Goal: Task Accomplishment & Management: Use online tool/utility

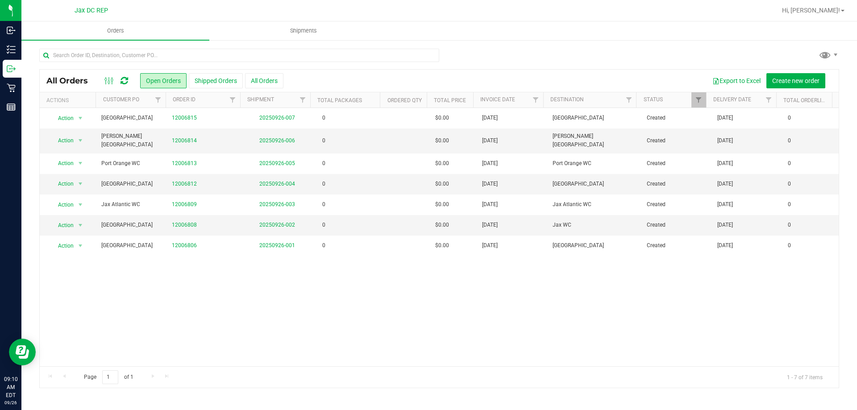
click at [583, 75] on div "Export to Excel Create new order" at bounding box center [558, 80] width 549 height 15
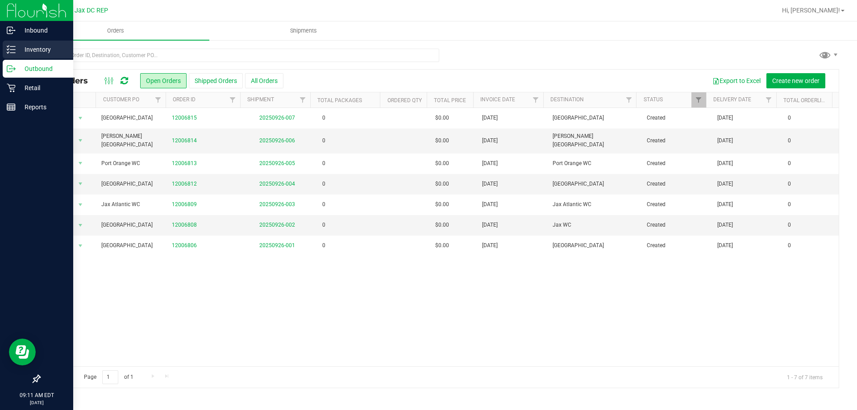
click at [39, 58] on div "Inventory" at bounding box center [38, 50] width 71 height 18
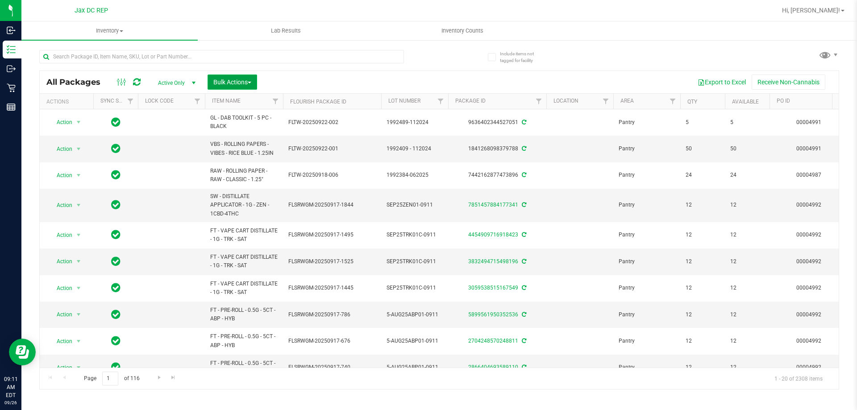
click at [245, 75] on button "Bulk Actions" at bounding box center [233, 82] width 50 height 15
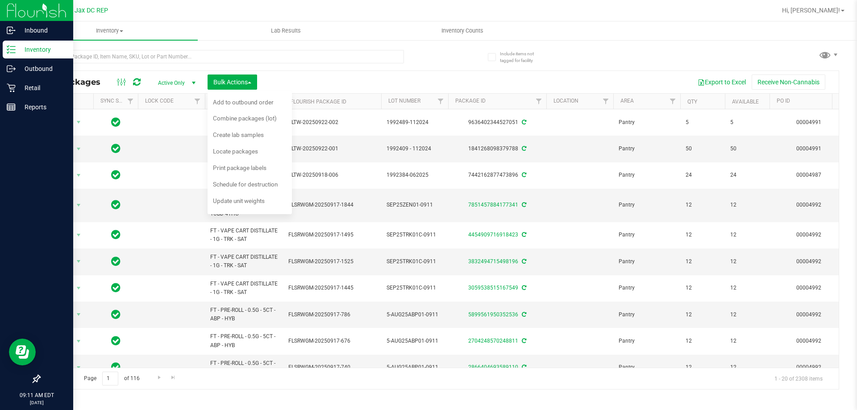
click at [34, 41] on div "Inventory" at bounding box center [38, 50] width 71 height 18
click at [32, 47] on p "Inventory" at bounding box center [43, 49] width 54 height 11
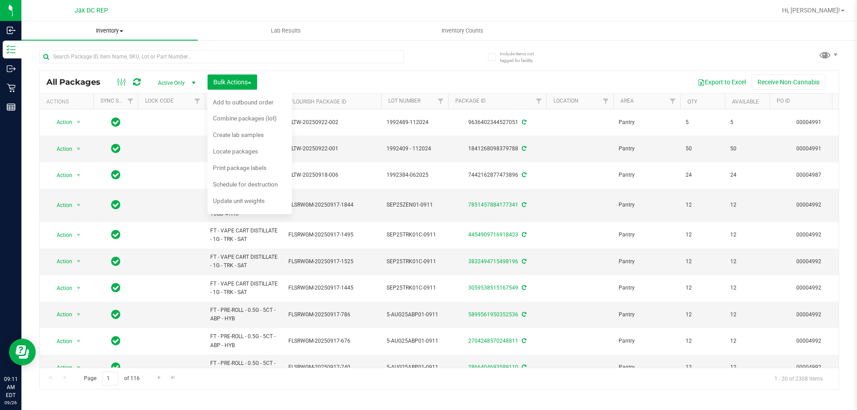
click at [108, 36] on uib-tab-heading "Inventory All packages All inventory Waste log Create inventory" at bounding box center [109, 30] width 176 height 19
click at [47, 62] on span "All inventory" at bounding box center [51, 65] width 60 height 8
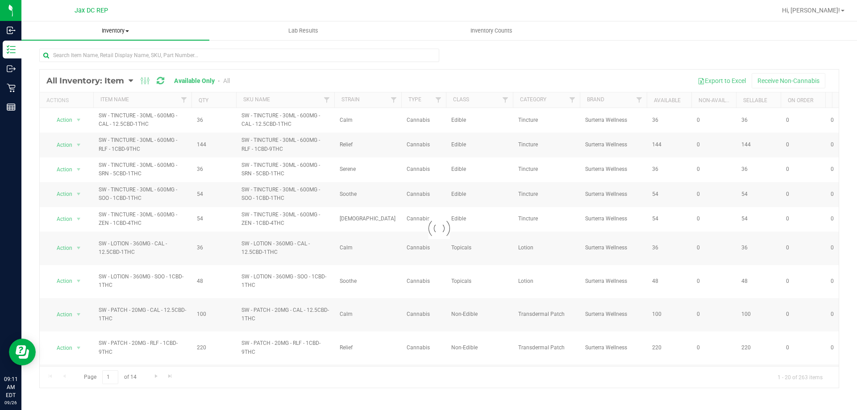
click at [117, 33] on span "Inventory" at bounding box center [115, 31] width 188 height 8
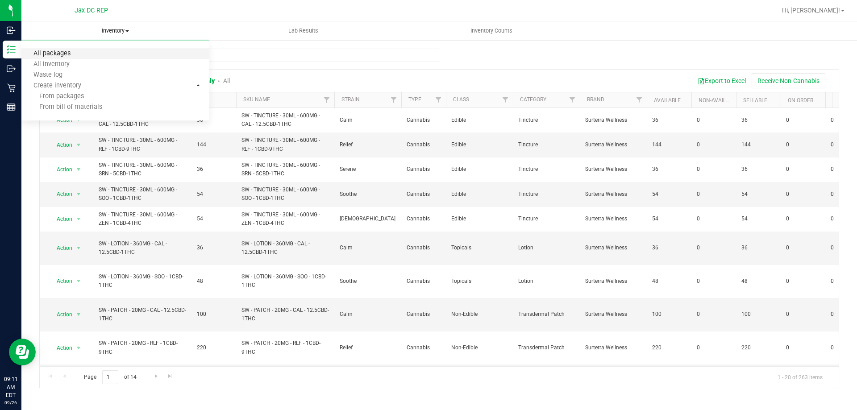
click at [46, 50] on span "All packages" at bounding box center [51, 54] width 61 height 8
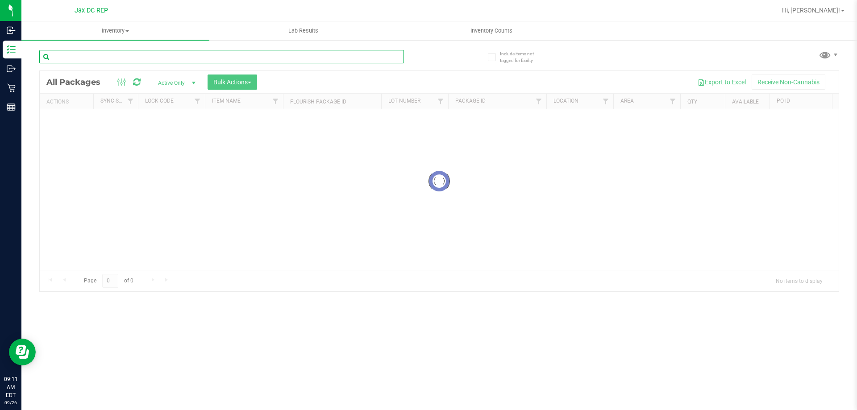
click at [83, 52] on input "text" at bounding box center [221, 56] width 365 height 13
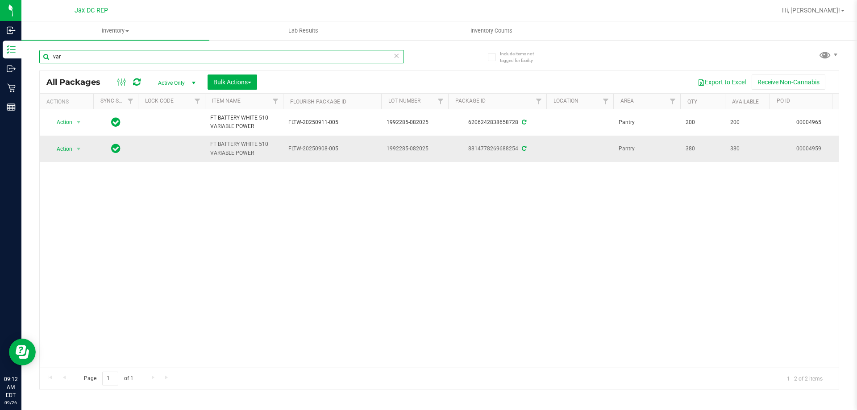
type input "var"
click at [74, 151] on span "select" at bounding box center [78, 149] width 11 height 13
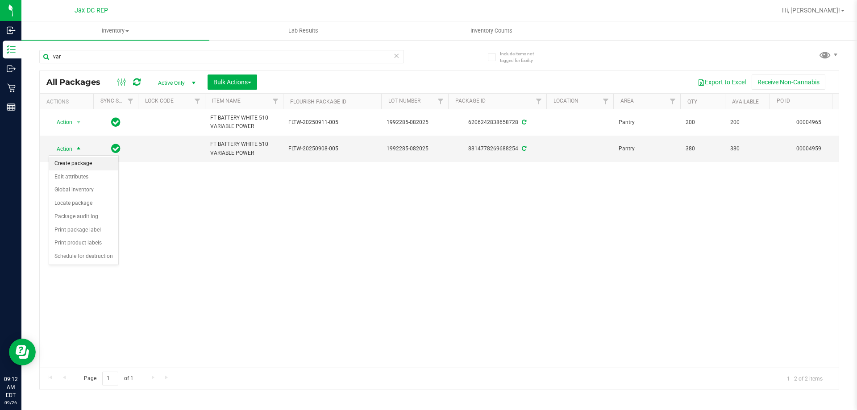
click at [71, 167] on li "Create package" at bounding box center [83, 163] width 69 height 13
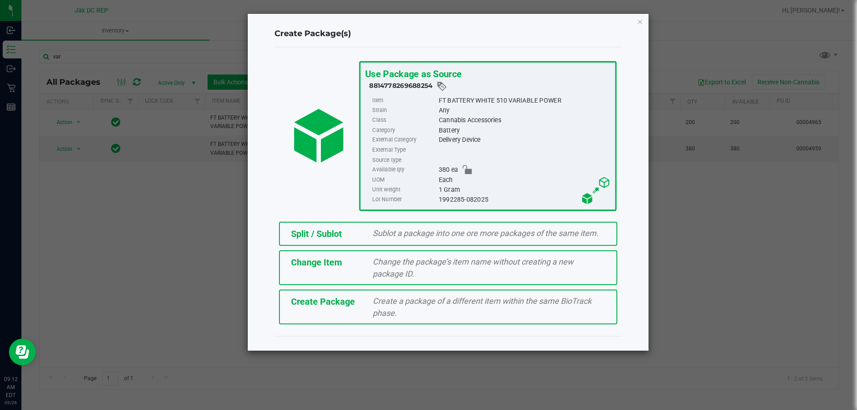
click at [390, 230] on span "Sublot a package into one ore more packages of the same item." at bounding box center [486, 233] width 226 height 9
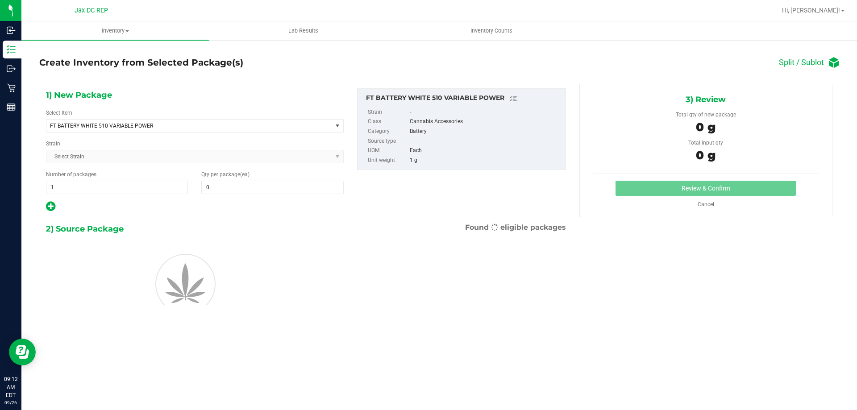
type input "0"
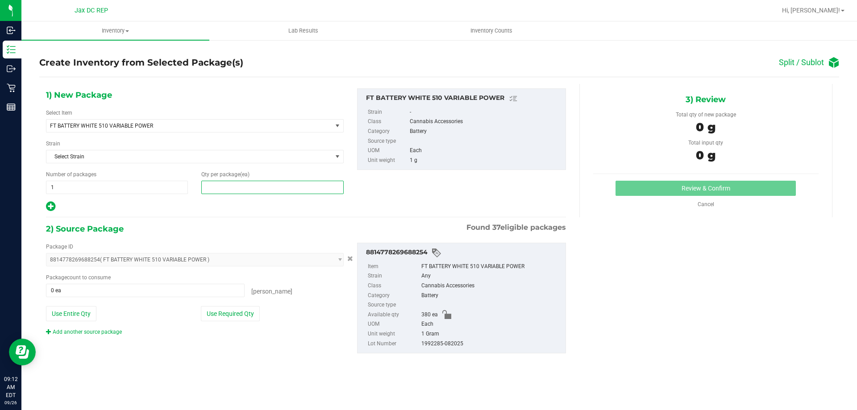
click at [228, 186] on span at bounding box center [272, 187] width 142 height 13
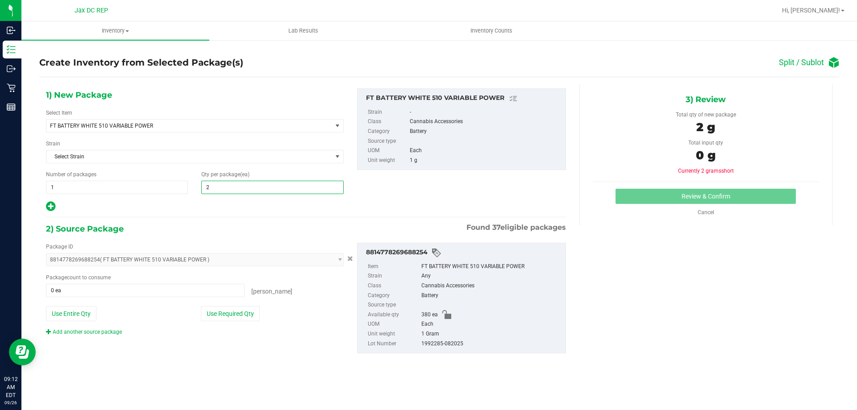
type input "20"
click at [226, 214] on div "1) New Package Select Item FT BATTERY WHITE 510 VARIABLE POWER FT BATTERY WHITE…" at bounding box center [306, 228] width 534 height 288
click at [230, 316] on button "Use Required Qty" at bounding box center [230, 313] width 59 height 15
type input "20 ea"
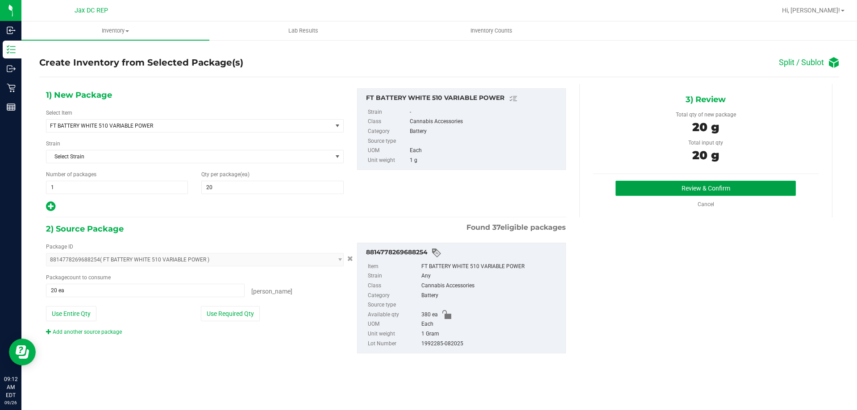
click at [717, 192] on button "Review & Confirm" at bounding box center [706, 188] width 180 height 15
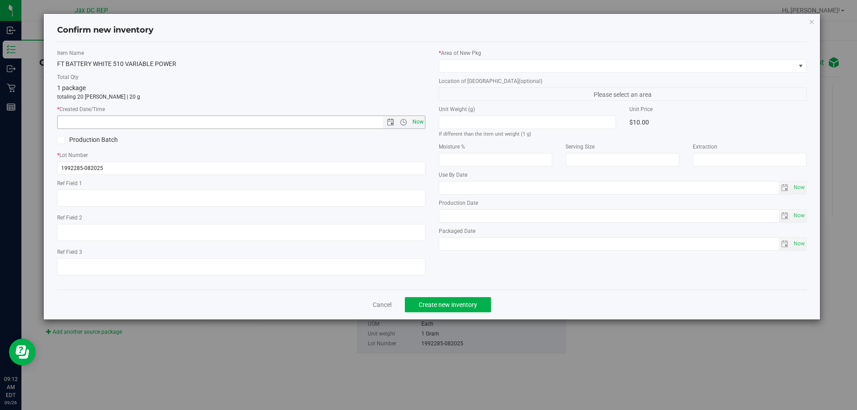
click at [422, 124] on span "Now" at bounding box center [417, 122] width 15 height 13
type input "[DATE] 9:12 AM"
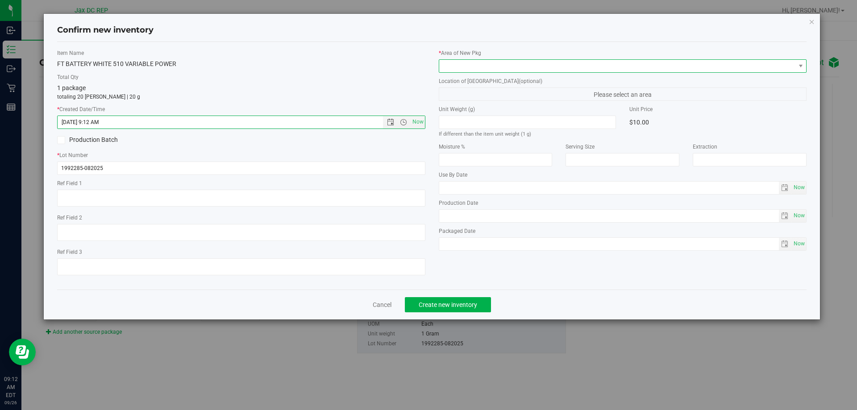
click at [470, 63] on span at bounding box center [617, 66] width 356 height 13
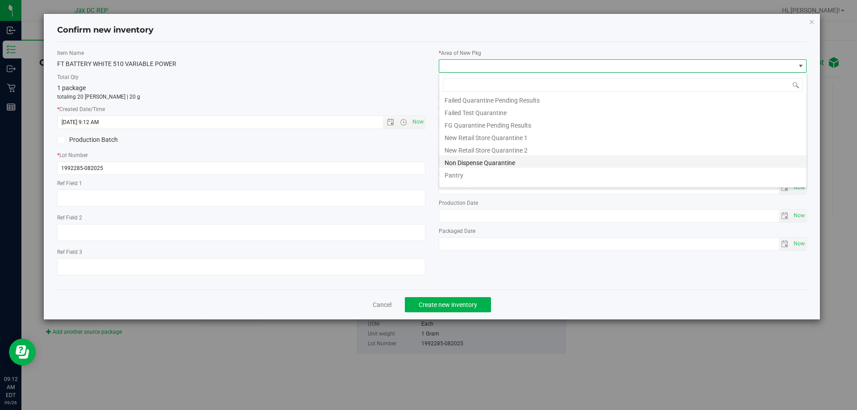
scroll to position [23, 0]
click at [464, 169] on li "Pantry" at bounding box center [622, 167] width 367 height 13
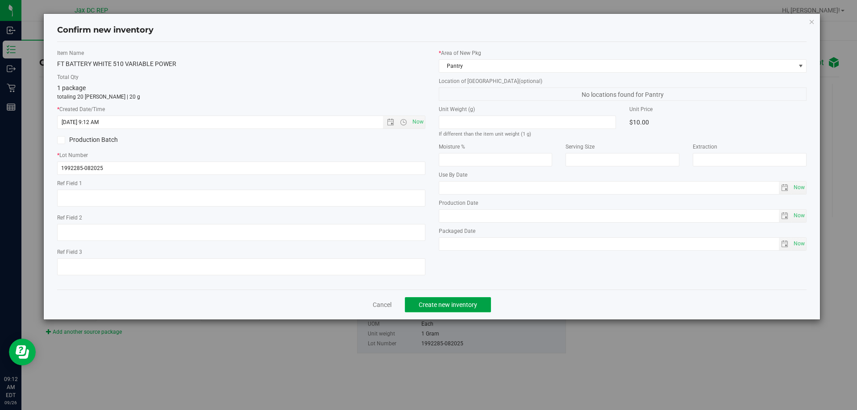
click at [463, 309] on button "Create new inventory" at bounding box center [448, 304] width 86 height 15
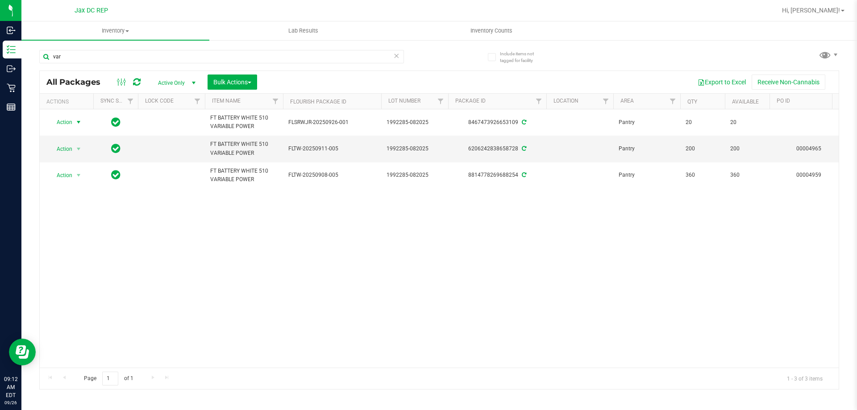
click at [79, 123] on span "select" at bounding box center [78, 122] width 7 height 7
click at [78, 209] on li "Print package label" at bounding box center [83, 203] width 69 height 13
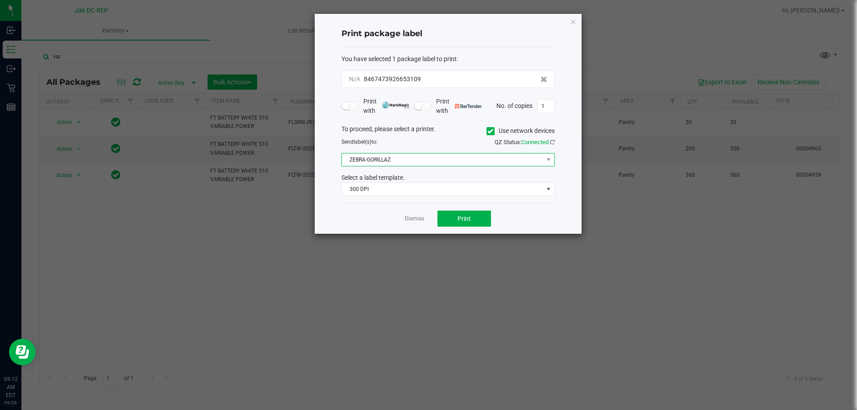
click at [377, 160] on span "ZEBRA-GORILLAZ" at bounding box center [442, 160] width 201 height 13
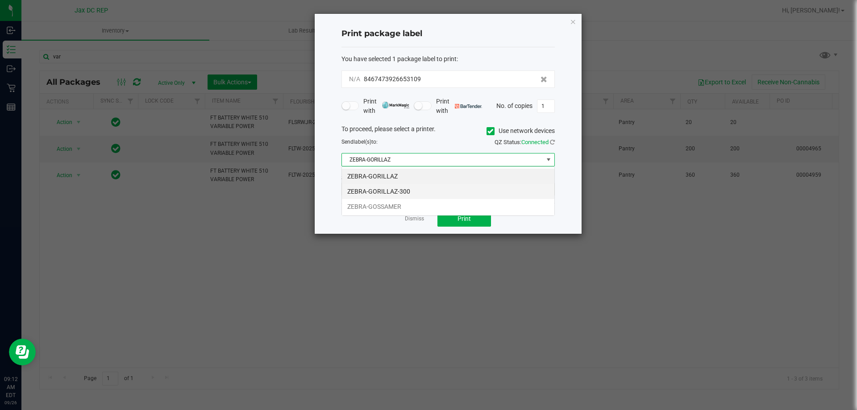
scroll to position [13, 213]
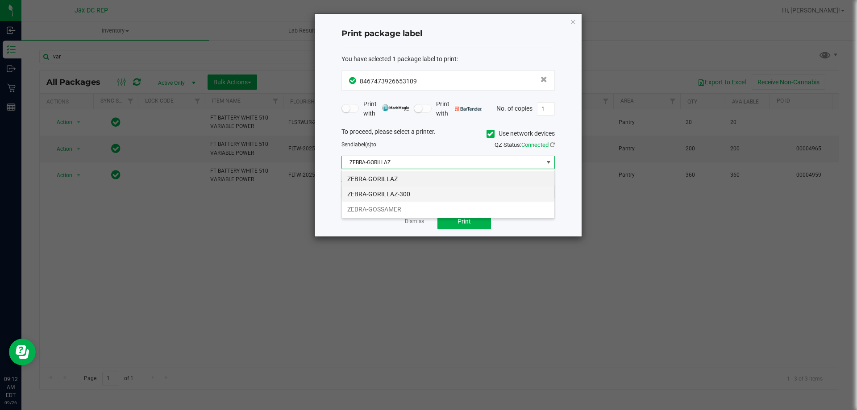
click at [401, 194] on li "ZEBRA-GORILLAZ-300" at bounding box center [448, 194] width 213 height 15
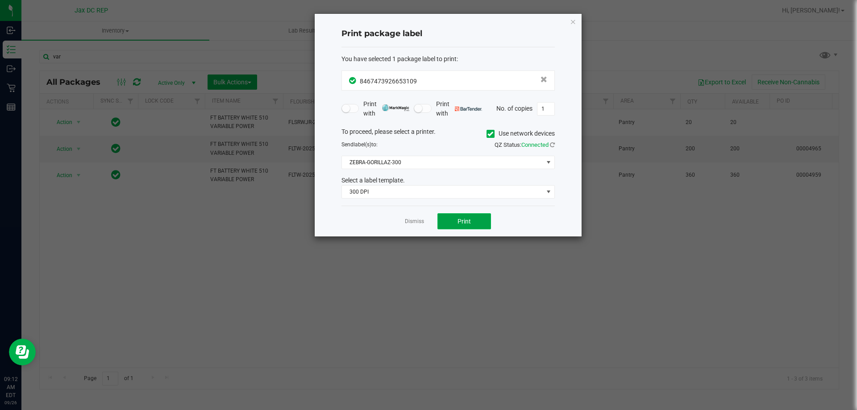
click at [477, 224] on button "Print" at bounding box center [465, 221] width 54 height 16
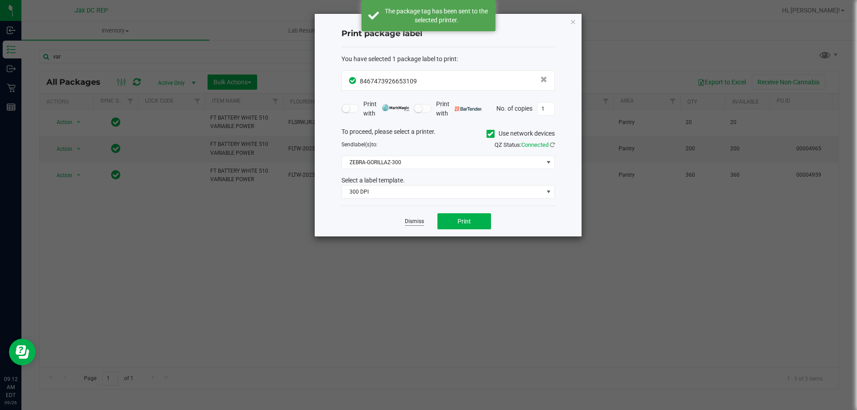
click at [411, 220] on link "Dismiss" at bounding box center [414, 222] width 19 height 8
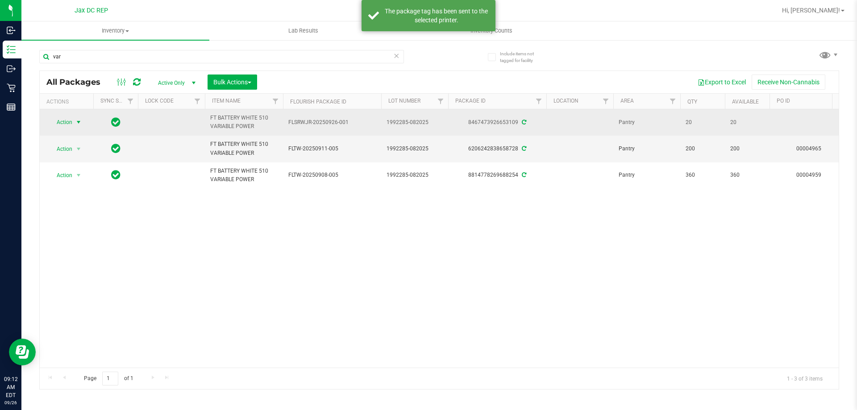
click at [71, 126] on span "Action" at bounding box center [61, 122] width 24 height 13
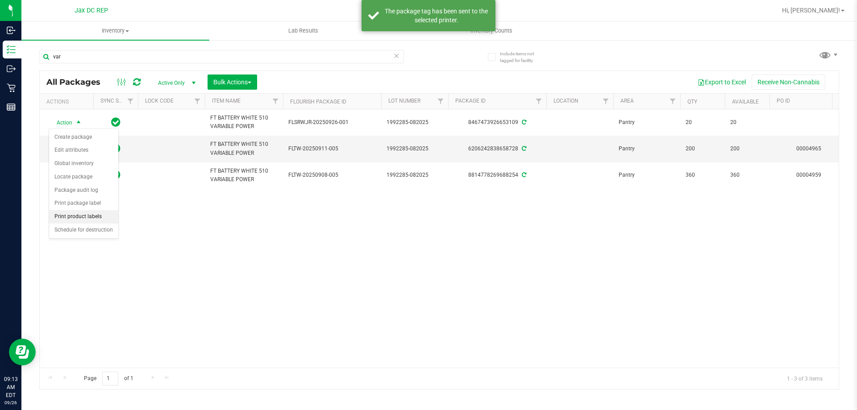
click at [82, 214] on li "Print product labels" at bounding box center [83, 216] width 69 height 13
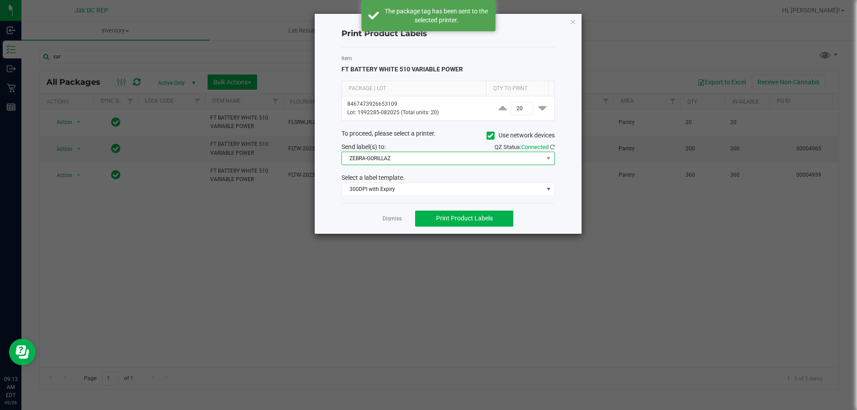
click at [383, 160] on span "ZEBRA-GORILLAZ" at bounding box center [442, 158] width 201 height 13
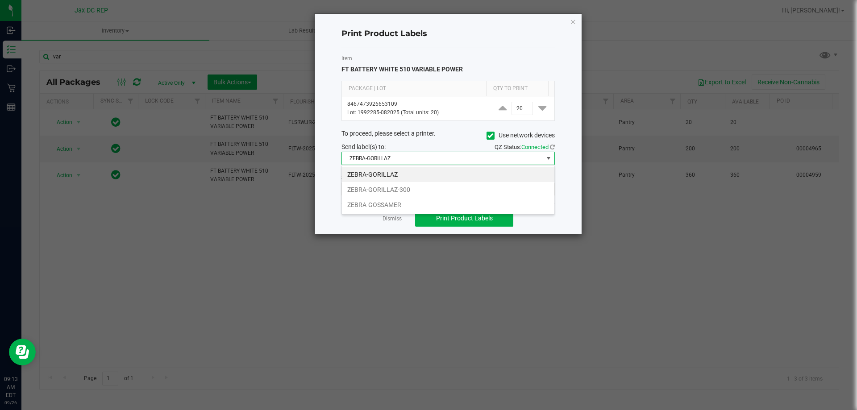
click at [437, 144] on div "Send label(s) to:" at bounding box center [391, 146] width 113 height 9
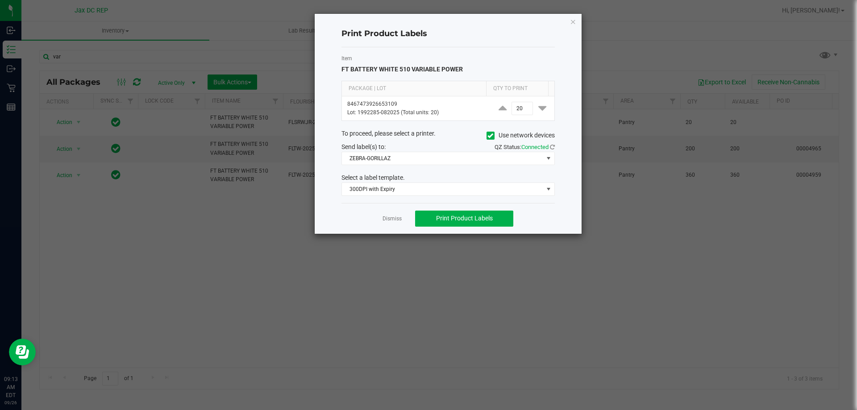
click at [488, 129] on span "Use network devices" at bounding box center [521, 135] width 68 height 13
click at [488, 136] on icon at bounding box center [491, 136] width 6 height 0
click at [0, 0] on input "Use network devices" at bounding box center [0, 0] width 0 height 0
click at [427, 158] on span at bounding box center [442, 158] width 201 height 13
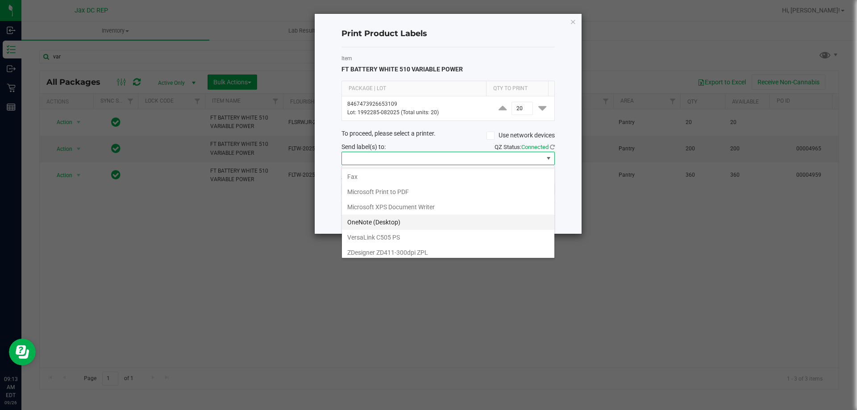
scroll to position [17, 0]
click at [392, 253] on ZPL "ZDesigner ZD411-300dpi ZPL" at bounding box center [448, 248] width 213 height 15
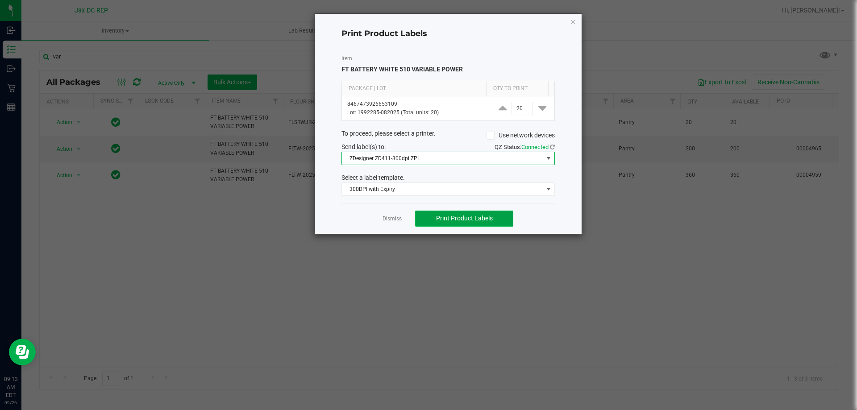
click at [430, 216] on button "Print Product Labels" at bounding box center [464, 219] width 98 height 16
click at [395, 223] on link "Dismiss" at bounding box center [392, 219] width 19 height 8
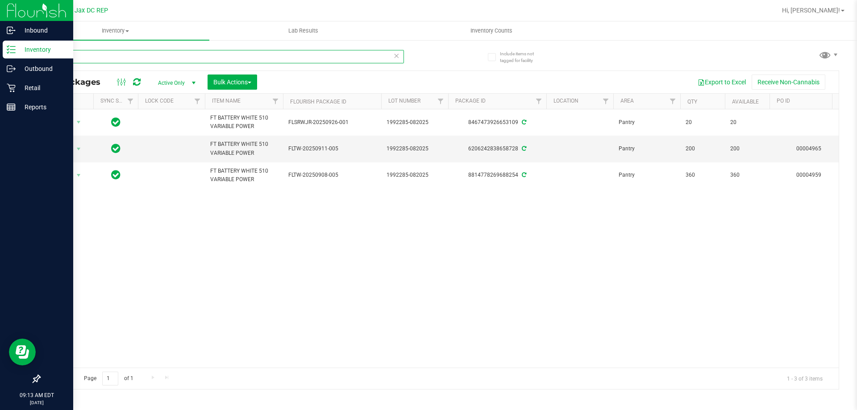
drag, startPoint x: 128, startPoint y: 59, endPoint x: 11, endPoint y: 45, distance: 117.5
click at [11, 45] on div "Inbound Inventory Outbound Retail Reports 09:13 AM EDT [DATE] 09/26 Jax DC REP …" at bounding box center [428, 205] width 857 height 410
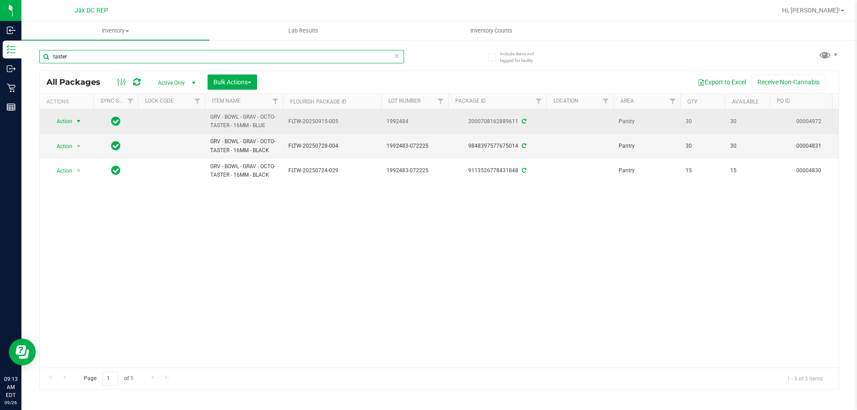
type input "taster"
click at [77, 122] on span "select" at bounding box center [78, 121] width 7 height 7
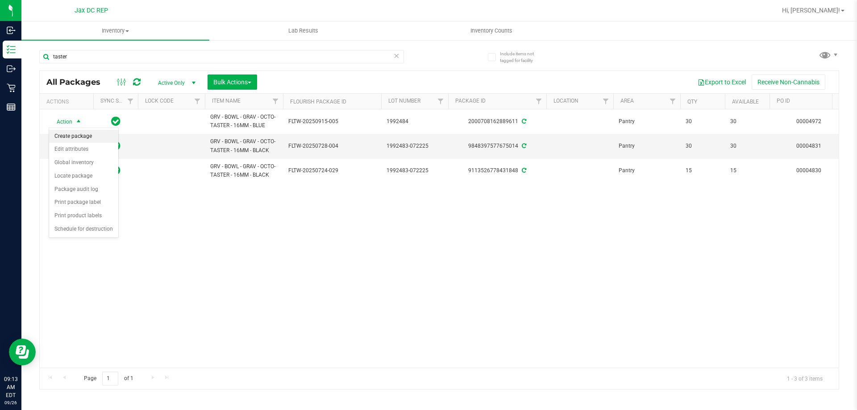
click at [88, 137] on li "Create package" at bounding box center [83, 136] width 69 height 13
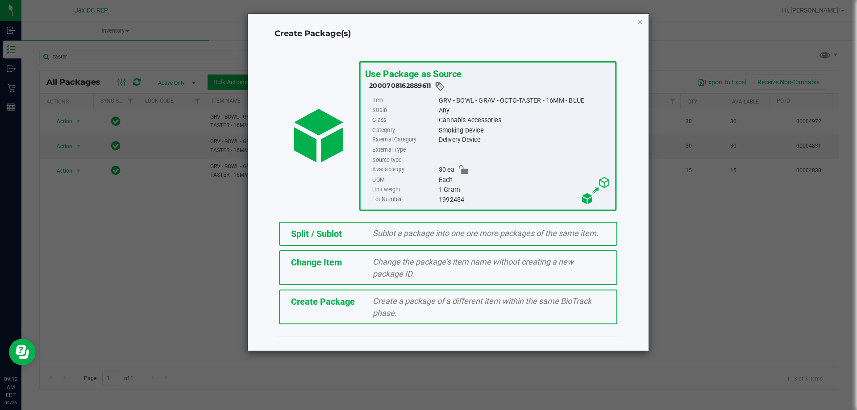
click at [695, 209] on ngb-modal-window "Create Package(s) Use Package as Source 2000708162889611 Item GRV - BOWL - GRAV…" at bounding box center [432, 205] width 864 height 410
click at [637, 23] on icon "button" at bounding box center [640, 21] width 6 height 11
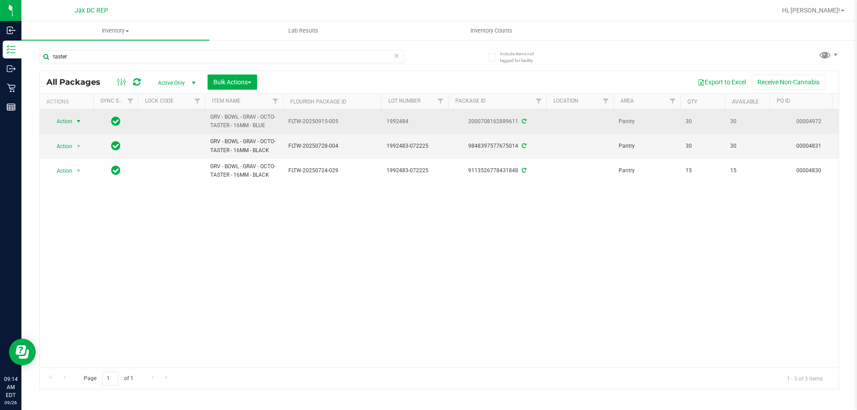
click at [78, 121] on span "select" at bounding box center [78, 121] width 7 height 7
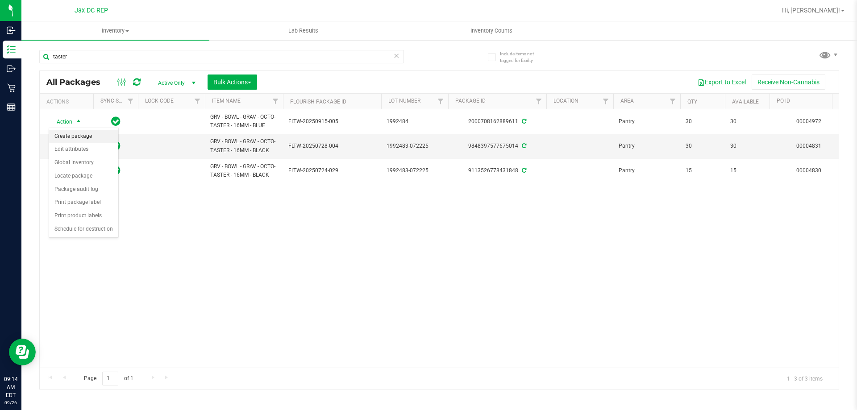
click at [96, 140] on li "Create package" at bounding box center [83, 136] width 69 height 13
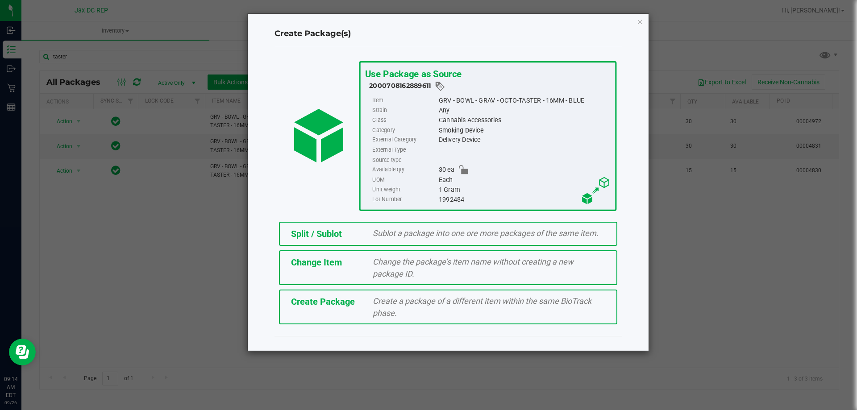
click at [418, 239] on div "Sublot a package into one ore more packages of the same item." at bounding box center [489, 233] width 246 height 12
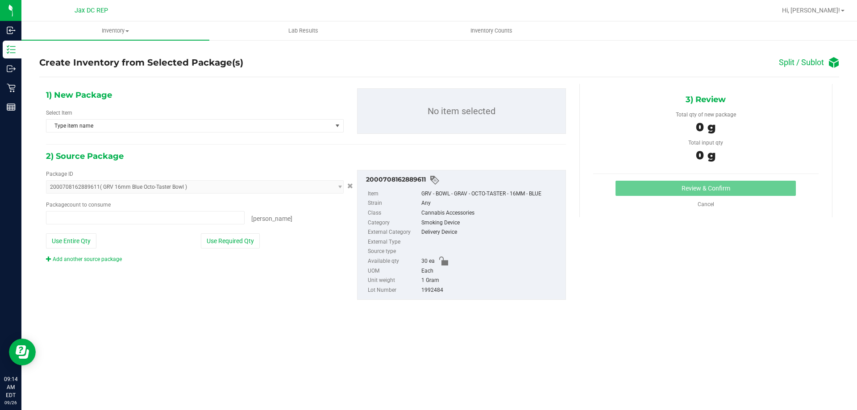
type input "0 ea"
click at [184, 163] on div "2) Source Package" at bounding box center [306, 156] width 520 height 13
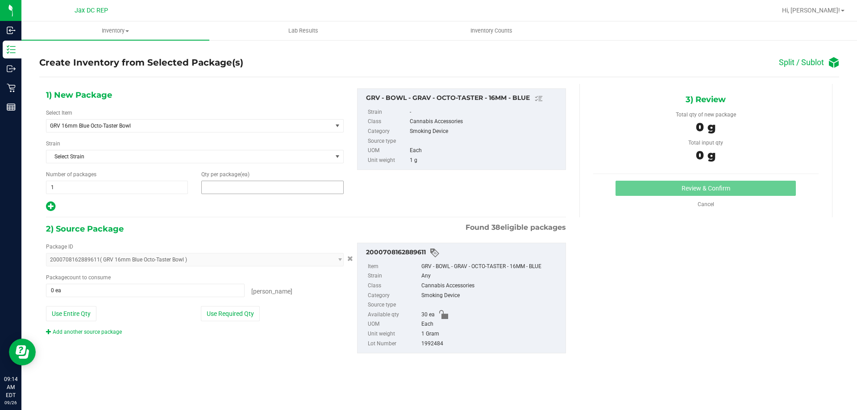
click at [237, 189] on span at bounding box center [272, 187] width 142 height 13
type input "5"
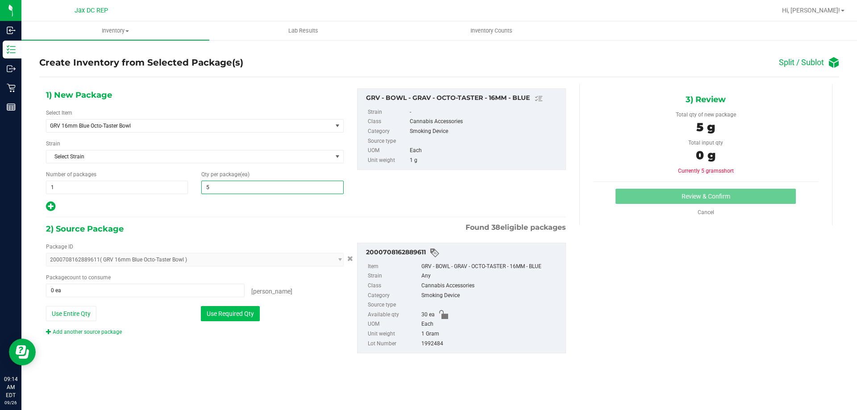
type input "5"
click at [258, 313] on button "Use Required Qty" at bounding box center [230, 313] width 59 height 15
type input "5 ea"
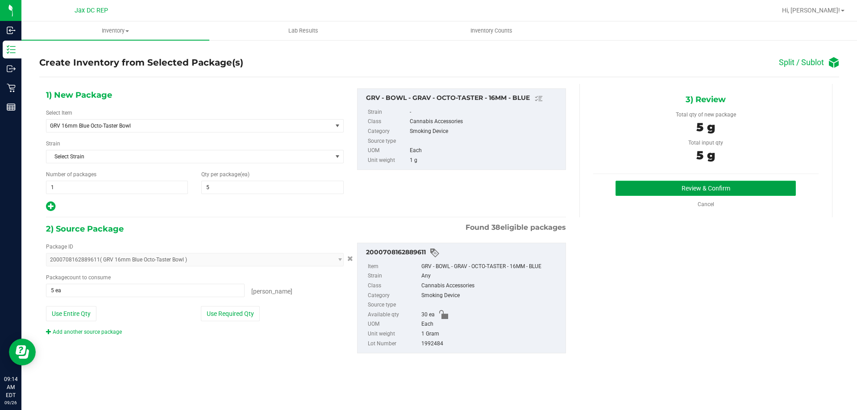
click at [655, 189] on button "Review & Confirm" at bounding box center [706, 188] width 180 height 15
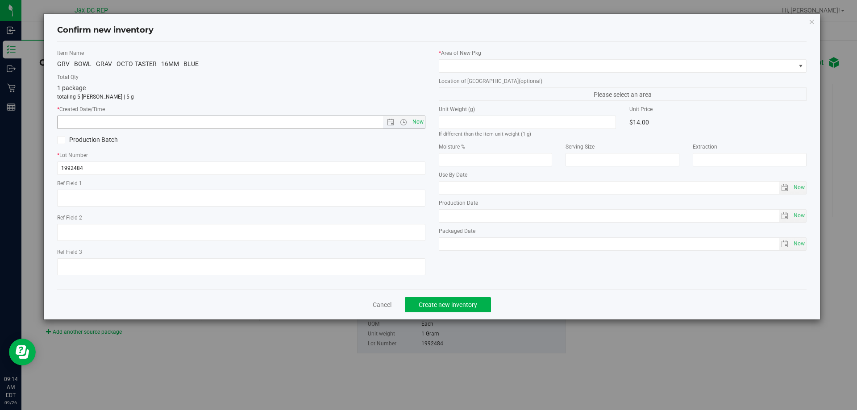
click at [425, 123] on div "Item Name GRV - BOWL - GRAV - OCTO-TASTER - 16MM - BLUE Total Qty 1 package tot…" at bounding box center [241, 166] width 382 height 234
click at [422, 123] on span "Now" at bounding box center [417, 122] width 15 height 13
type input "[DATE] 9:14 AM"
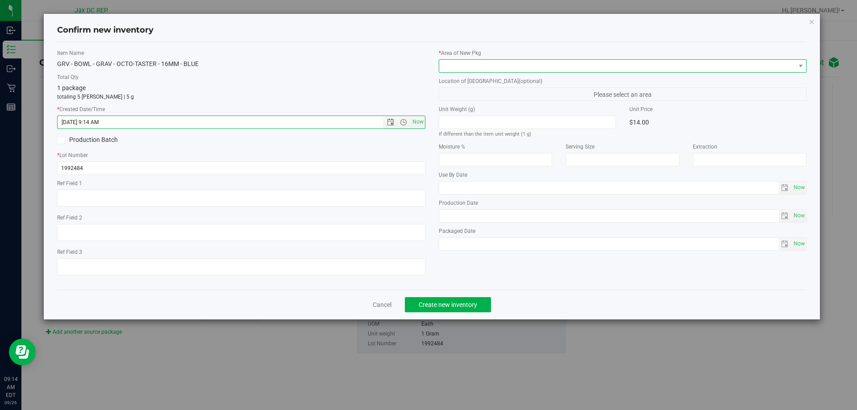
click at [469, 72] on span at bounding box center [617, 66] width 356 height 13
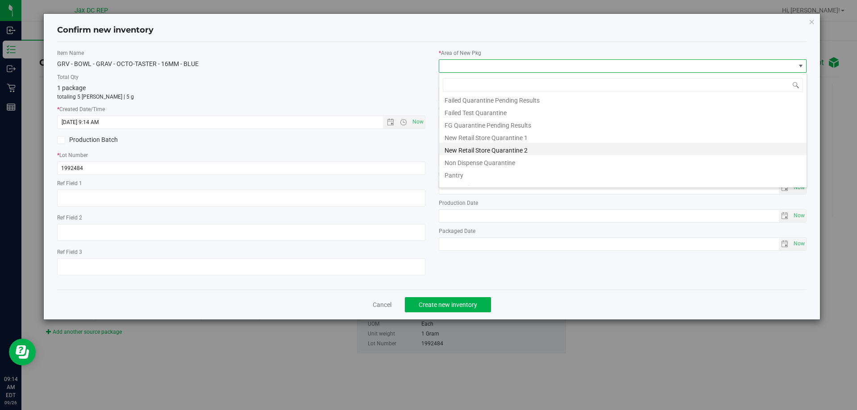
scroll to position [23, 0]
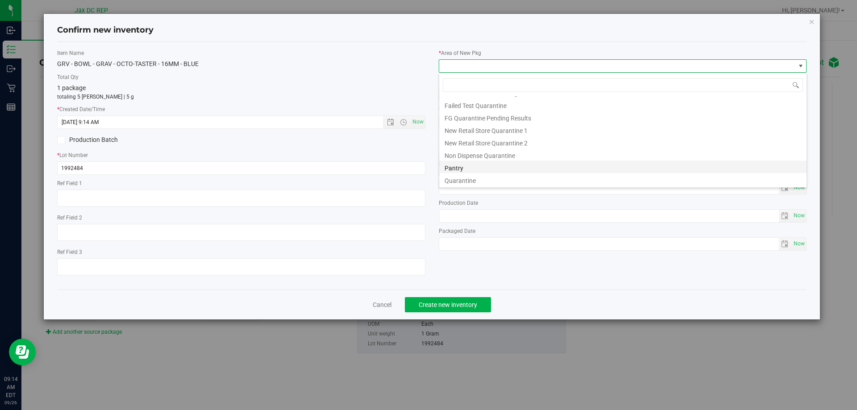
click at [478, 163] on li "Pantry" at bounding box center [622, 167] width 367 height 13
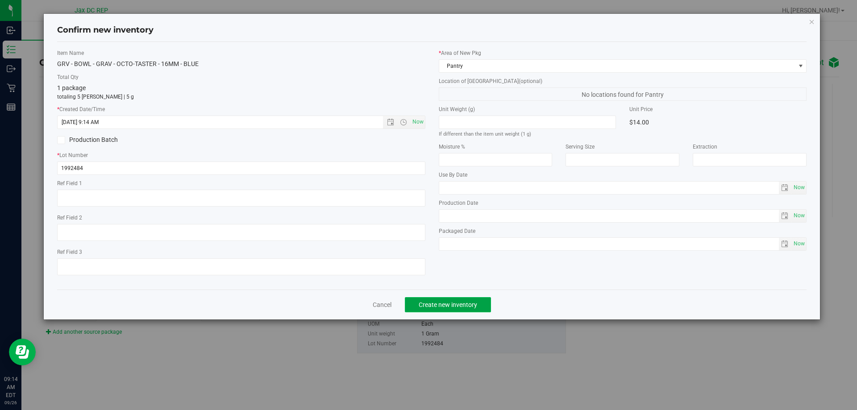
click at [488, 305] on button "Create new inventory" at bounding box center [448, 304] width 86 height 15
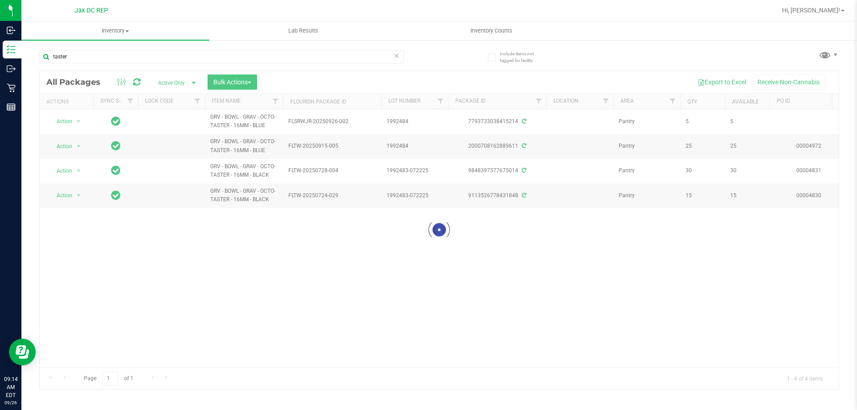
click at [77, 121] on div at bounding box center [439, 230] width 799 height 318
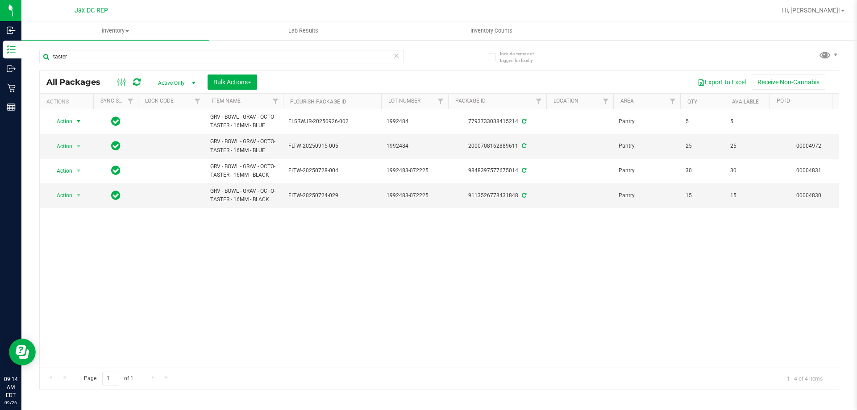
click at [79, 124] on span "select" at bounding box center [78, 121] width 7 height 7
click at [95, 206] on li "Print package label" at bounding box center [83, 202] width 69 height 13
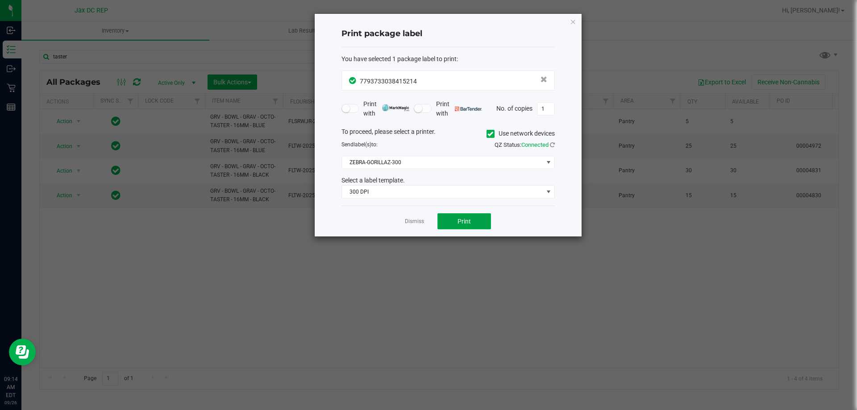
click at [455, 214] on button "Print" at bounding box center [465, 221] width 54 height 16
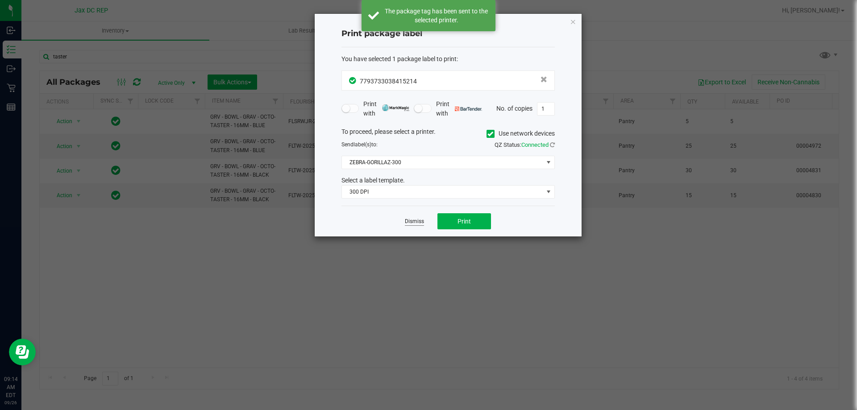
click at [415, 223] on link "Dismiss" at bounding box center [414, 222] width 19 height 8
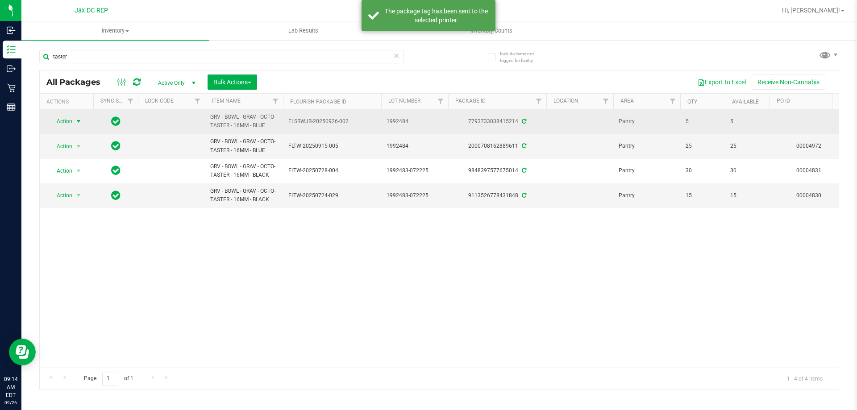
click at [73, 125] on span "select" at bounding box center [78, 121] width 11 height 13
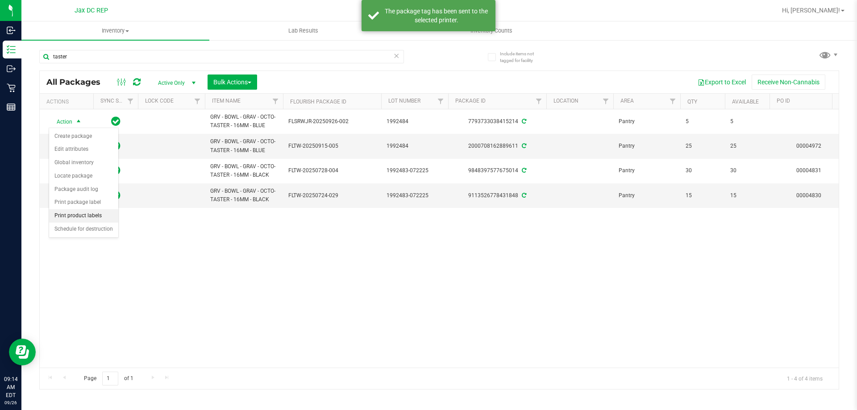
click at [109, 217] on li "Print product labels" at bounding box center [83, 215] width 69 height 13
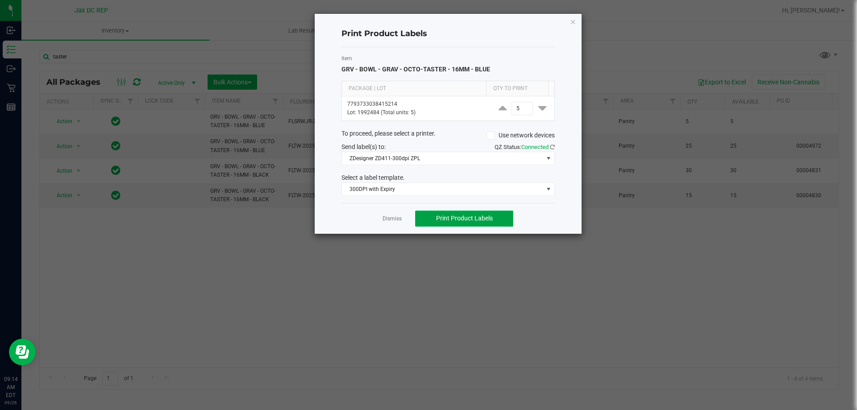
click at [445, 221] on span "Print Product Labels" at bounding box center [464, 218] width 57 height 7
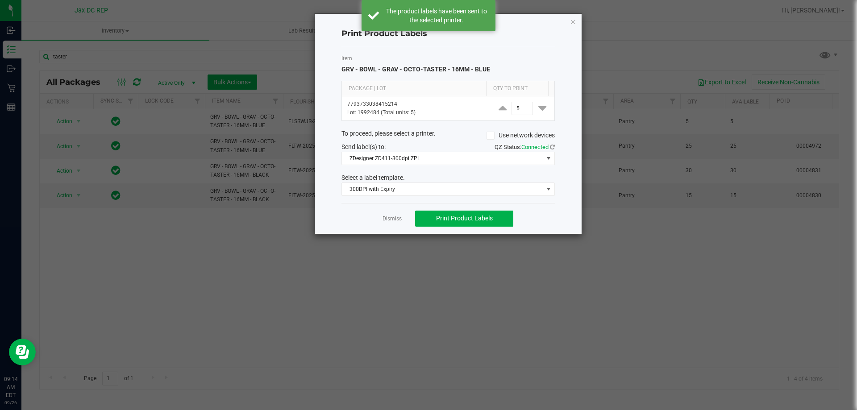
click at [380, 218] on div "Dismiss Print Product Labels" at bounding box center [448, 218] width 213 height 31
click at [388, 217] on link "Dismiss" at bounding box center [392, 219] width 19 height 8
